Goal: Understand process/instructions: Learn how to perform a task or action

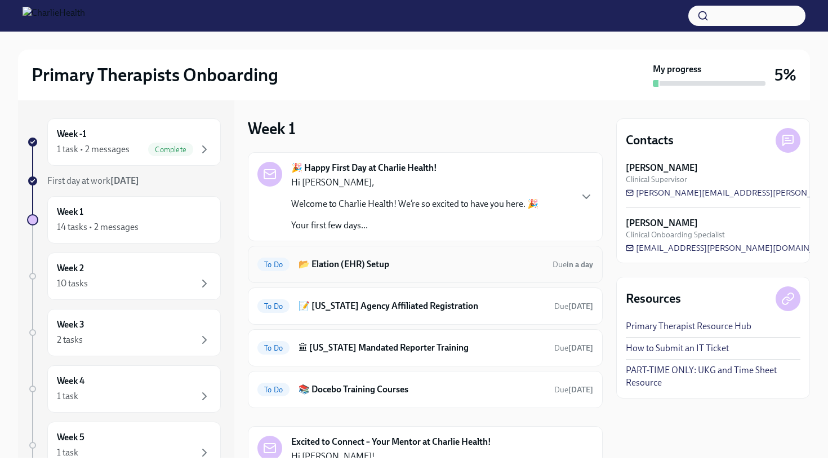
click at [358, 263] on h6 "📂 Elation (EHR) Setup" at bounding box center [421, 264] width 245 height 12
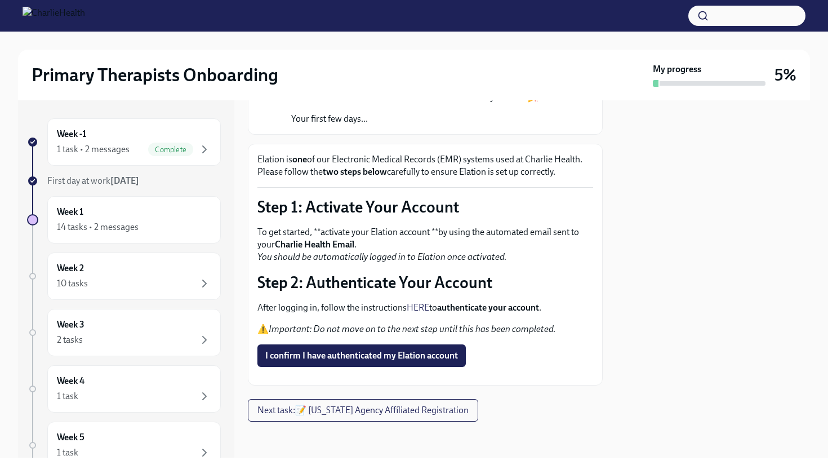
scroll to position [148, 0]
click at [349, 350] on span "I confirm I have authenticated my Elation account" at bounding box center [361, 355] width 193 height 11
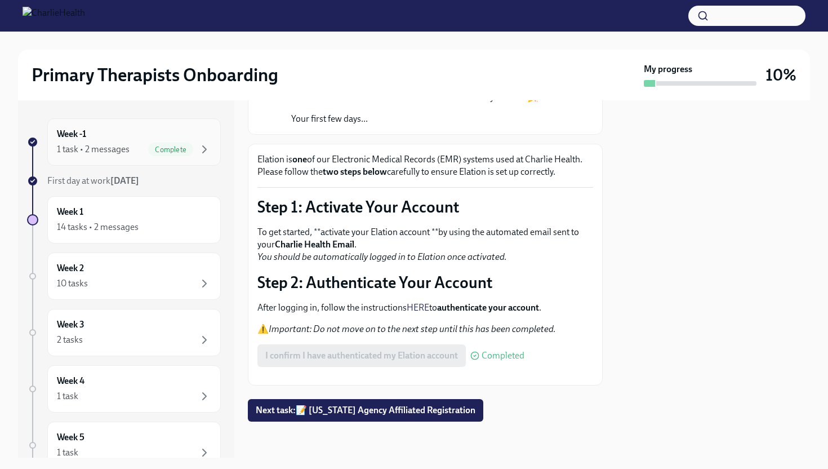
click at [129, 156] on div "Week -1 1 task • 2 messages Complete" at bounding box center [134, 141] width 174 height 47
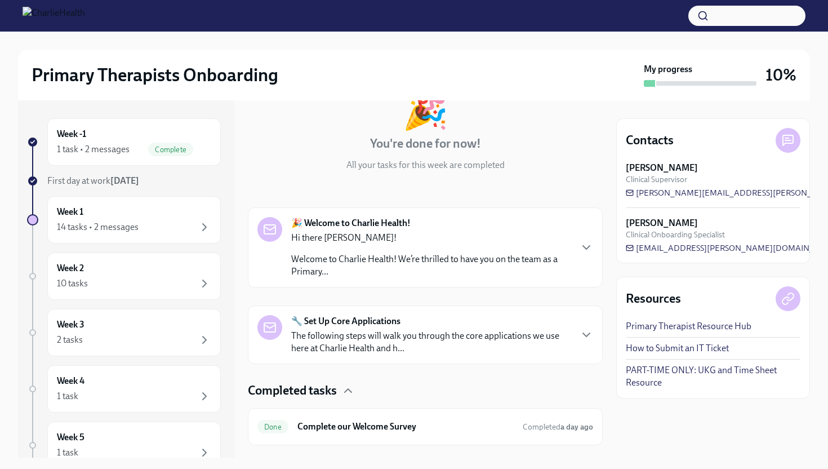
scroll to position [103, 0]
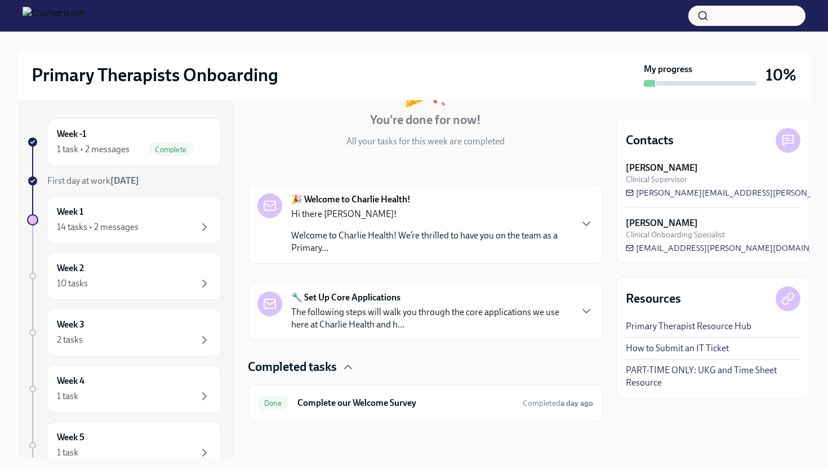
click at [345, 306] on p "The following steps will walk you through the core applications we use here at …" at bounding box center [430, 318] width 279 height 25
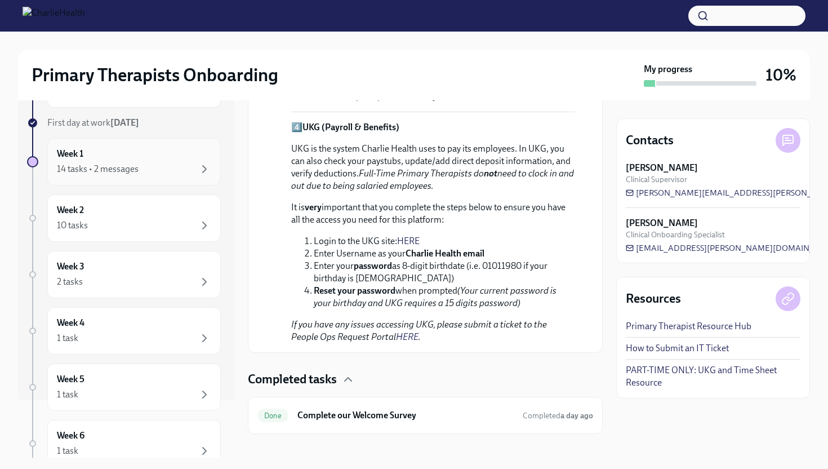
scroll to position [59, 0]
click at [202, 168] on icon "button" at bounding box center [205, 169] width 14 height 14
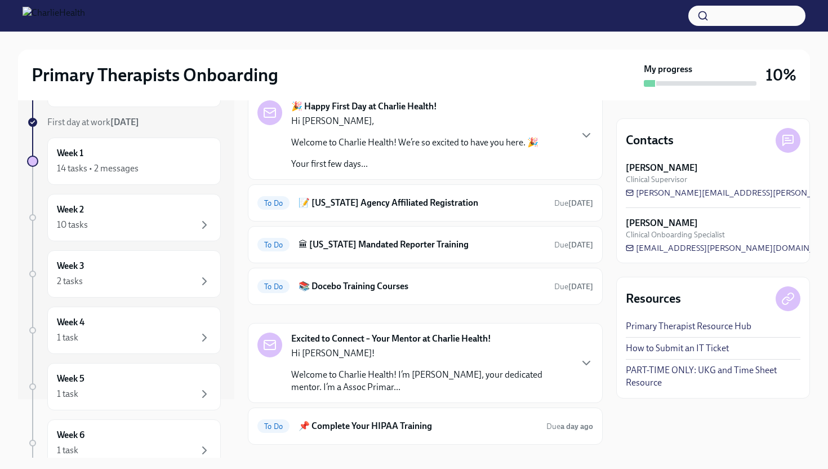
scroll to position [72, 0]
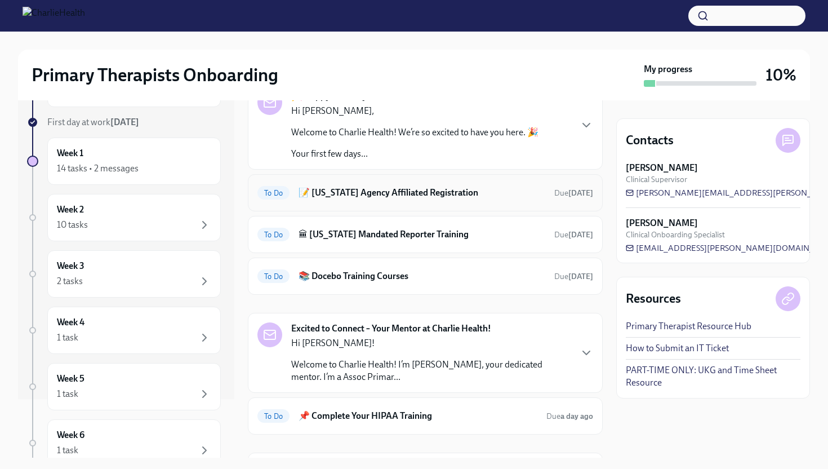
click at [338, 196] on h6 "📝 [US_STATE] Agency Affiliated Registration" at bounding box center [422, 192] width 247 height 12
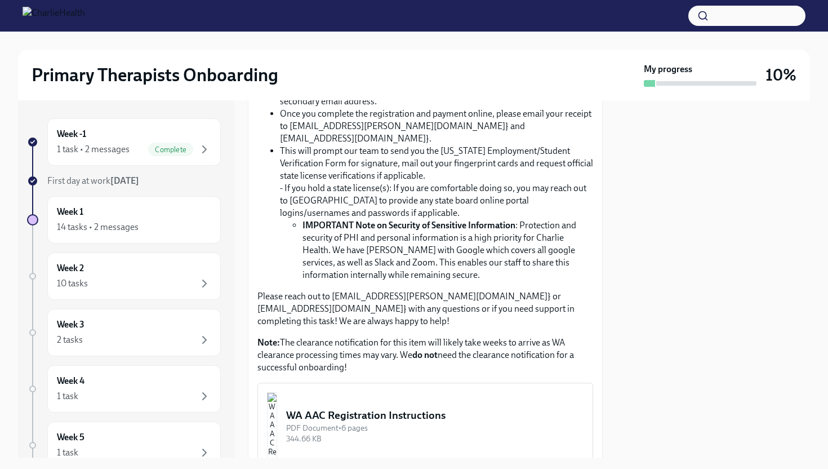
scroll to position [427, 0]
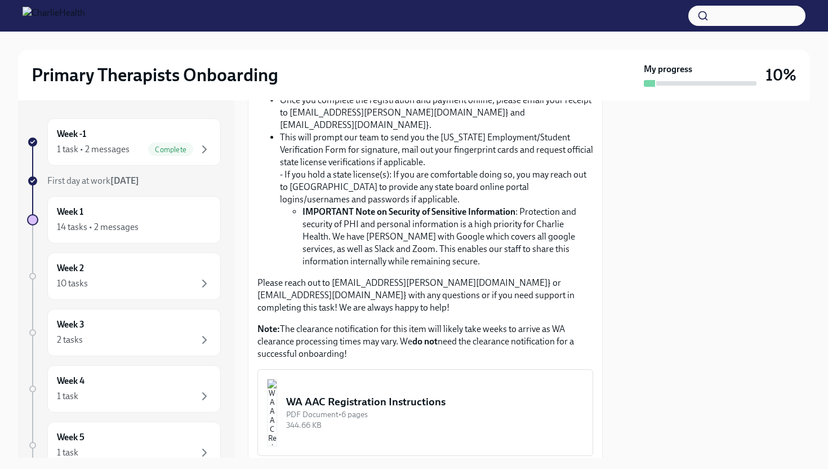
click at [385, 394] on div "WA AAC Registration Instructions" at bounding box center [434, 401] width 297 height 15
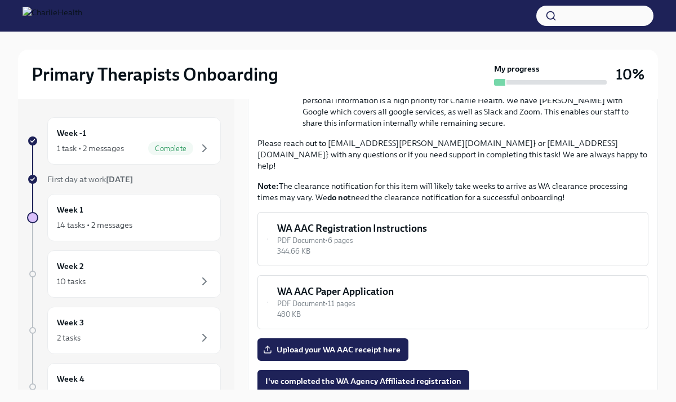
scroll to position [474, 0]
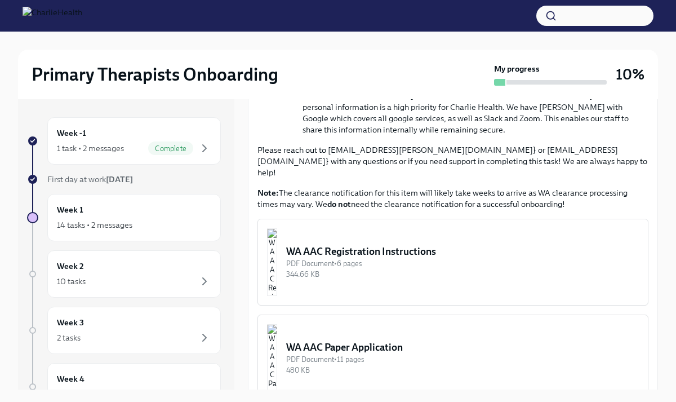
click at [277, 228] on img "button" at bounding box center [272, 262] width 10 height 68
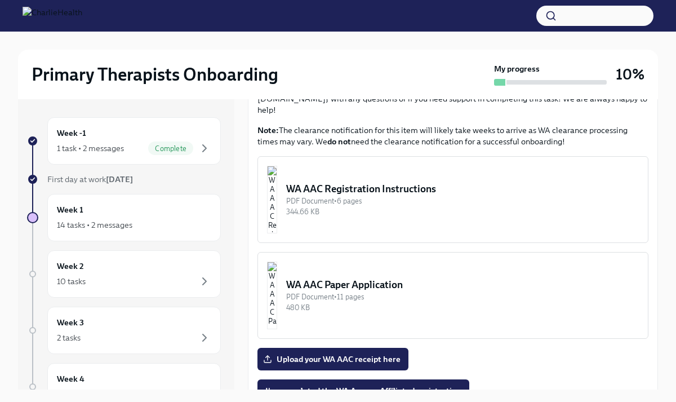
scroll to position [536, 0]
click at [277, 166] on img "button" at bounding box center [272, 200] width 10 height 68
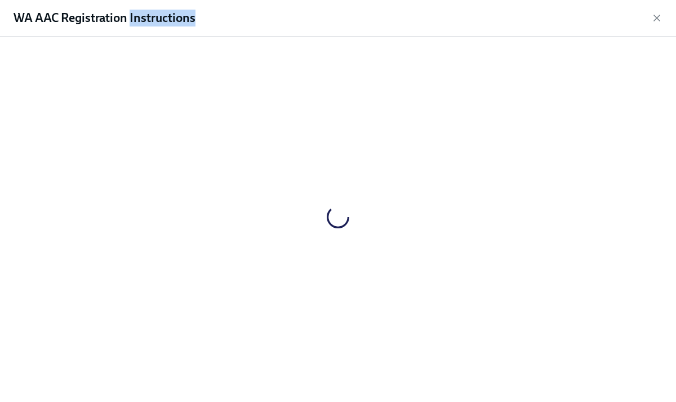
click at [298, 161] on div at bounding box center [338, 217] width 640 height 343
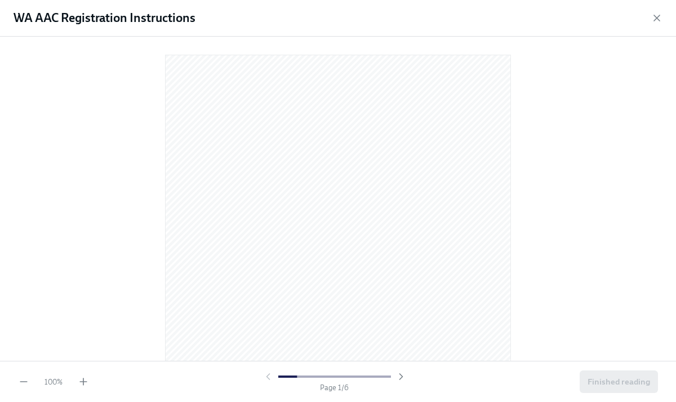
click at [542, 251] on div at bounding box center [338, 196] width 640 height 301
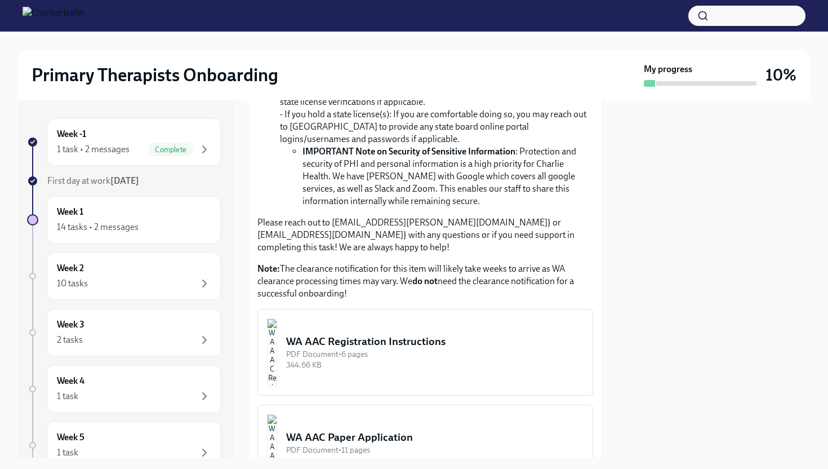
scroll to position [583, 0]
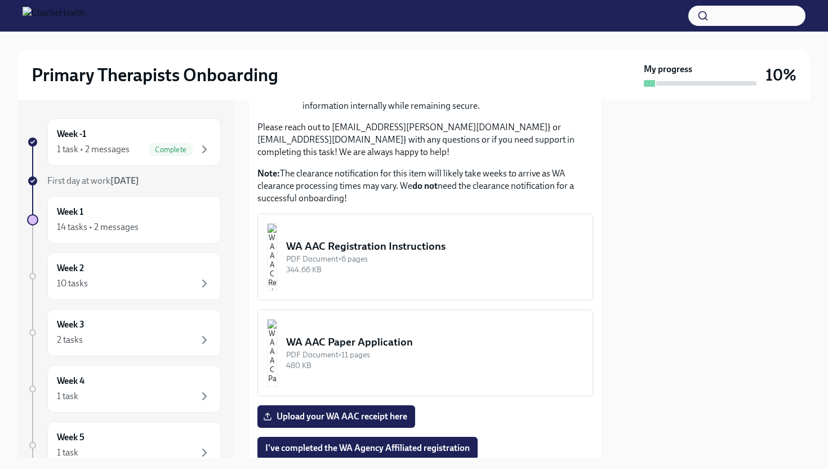
click at [277, 248] on img "button" at bounding box center [272, 257] width 10 height 68
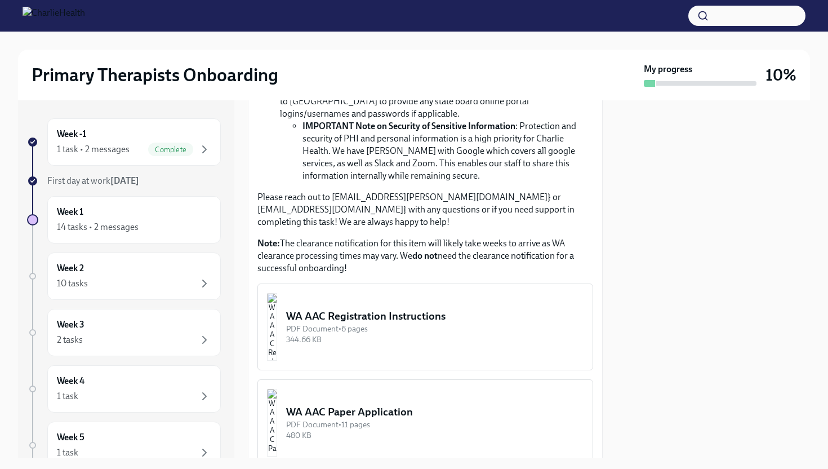
scroll to position [514, 0]
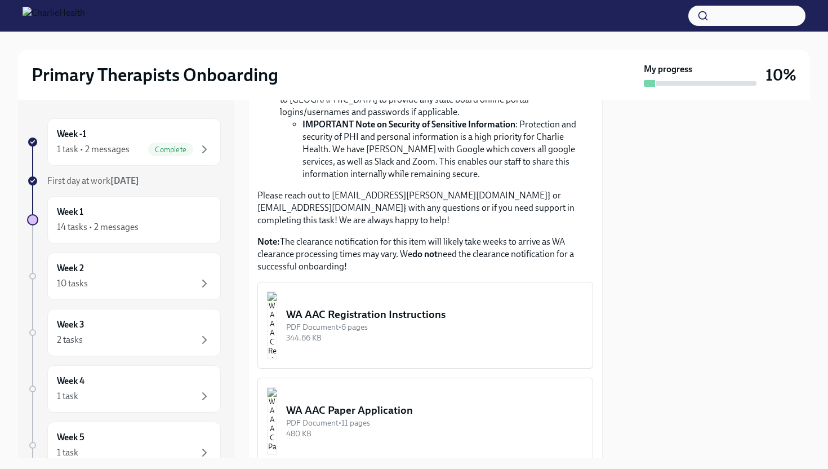
click at [401, 332] on div "344.66 KB" at bounding box center [434, 337] width 297 height 11
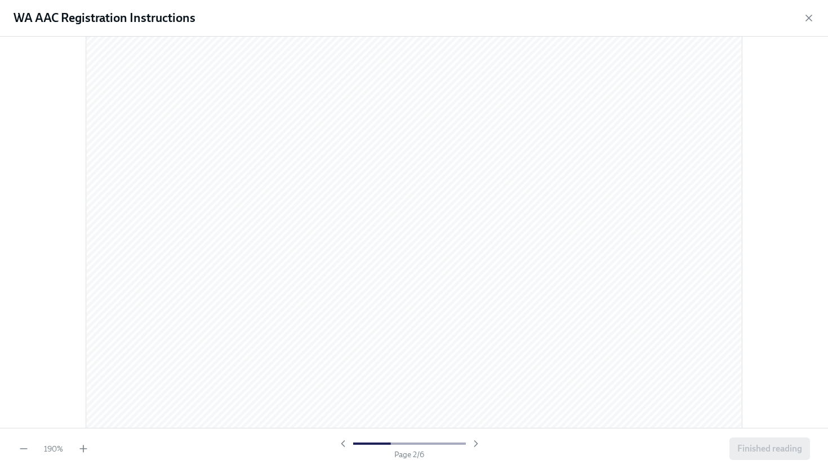
scroll to position [1223, 0]
